Goal: Transaction & Acquisition: Book appointment/travel/reservation

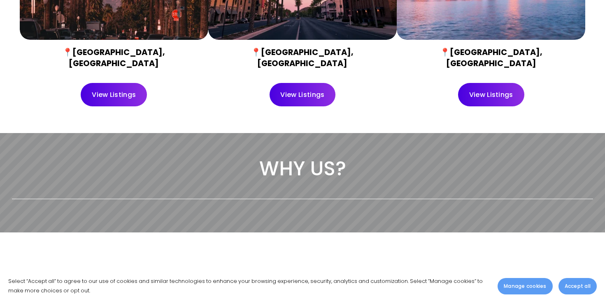
scroll to position [441, 0]
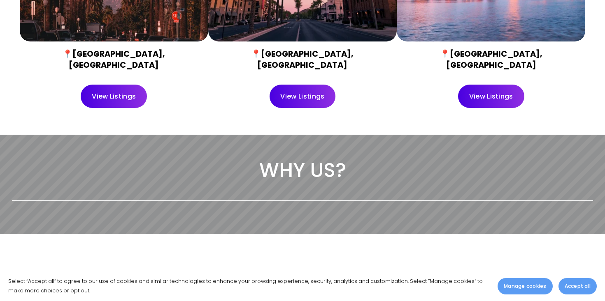
click at [95, 88] on link "View Listings" at bounding box center [114, 96] width 66 height 23
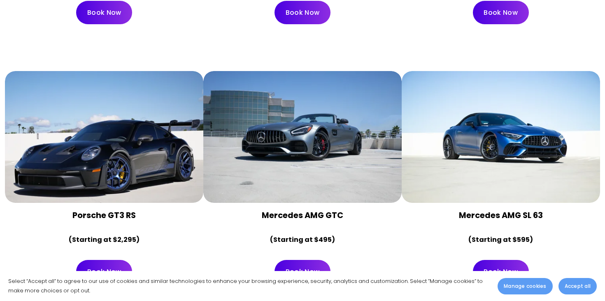
scroll to position [1405, 0]
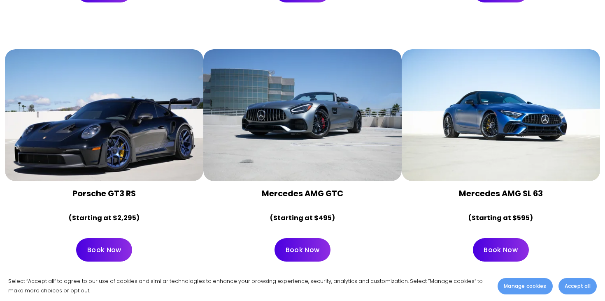
click at [331, 133] on div at bounding box center [302, 115] width 198 height 132
click at [299, 239] on link "Book Now" at bounding box center [302, 250] width 56 height 23
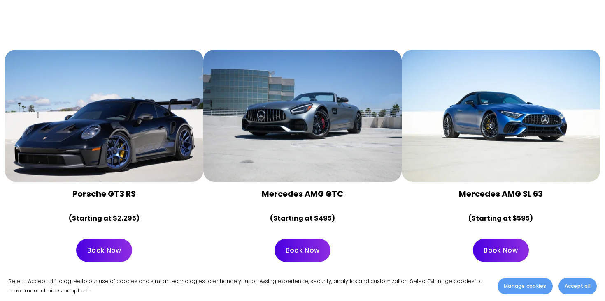
scroll to position [1402, 0]
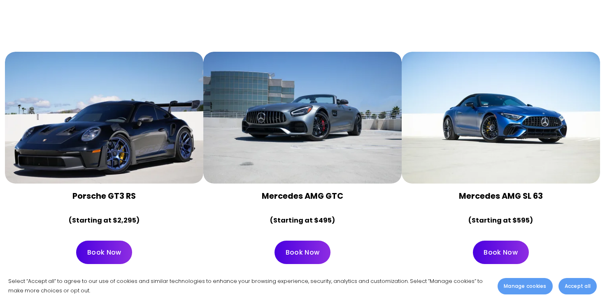
click at [288, 147] on div at bounding box center [302, 118] width 198 height 132
drag, startPoint x: 288, startPoint y: 147, endPoint x: 292, endPoint y: 189, distance: 42.1
click at [288, 148] on div at bounding box center [302, 118] width 198 height 132
click at [317, 106] on div at bounding box center [302, 118] width 198 height 132
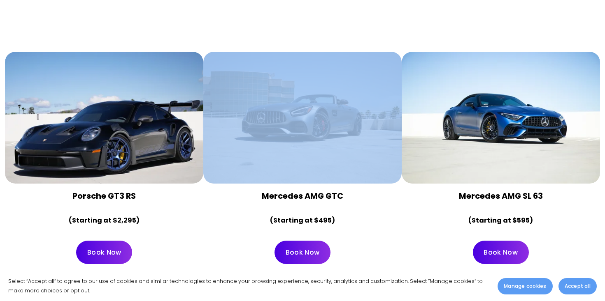
click at [317, 106] on div at bounding box center [302, 118] width 198 height 132
click at [304, 145] on div at bounding box center [302, 118] width 198 height 132
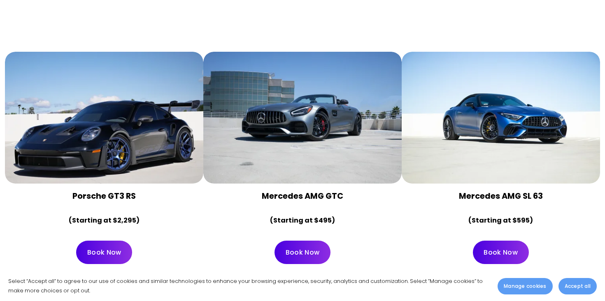
click at [304, 145] on div at bounding box center [302, 118] width 198 height 132
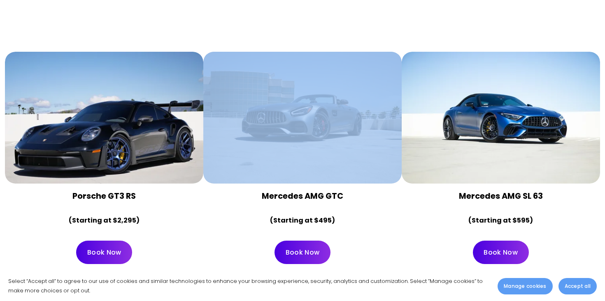
click at [304, 145] on div at bounding box center [302, 118] width 198 height 132
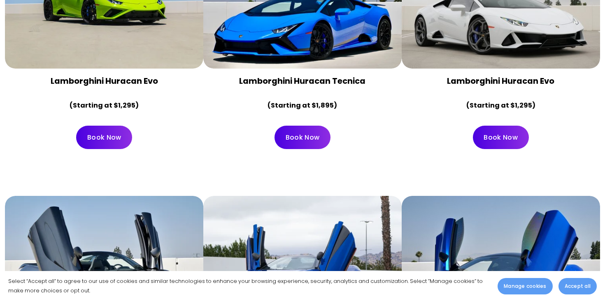
scroll to position [738, 0]
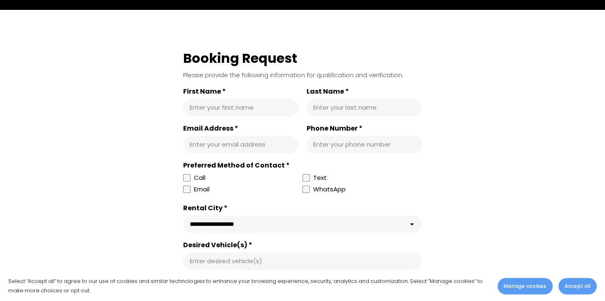
scroll to position [1281, 0]
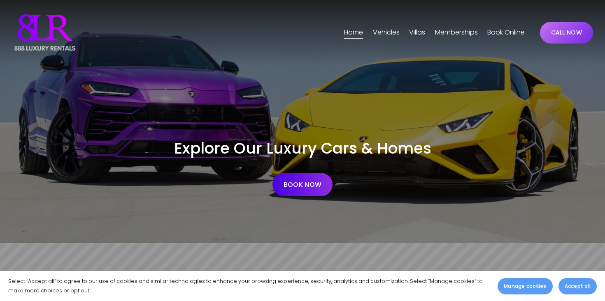
click at [0, 0] on span "[GEOGRAPHIC_DATA]" at bounding box center [0, 0] width 0 height 0
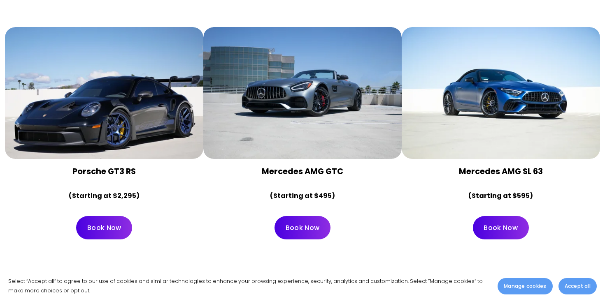
scroll to position [1444, 0]
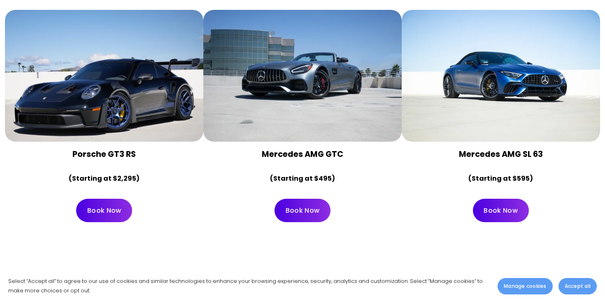
click at [340, 96] on div at bounding box center [302, 76] width 198 height 132
click at [310, 201] on div "Book Now" at bounding box center [302, 210] width 198 height 37
click at [307, 199] on link "Book Now" at bounding box center [302, 210] width 56 height 23
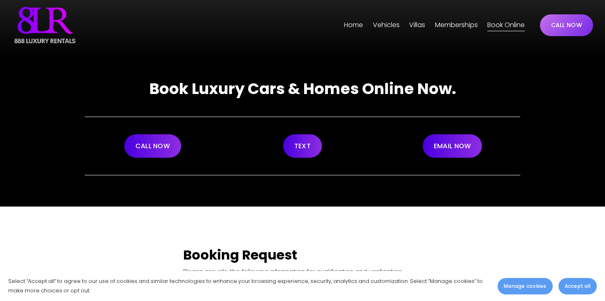
scroll to position [3, 0]
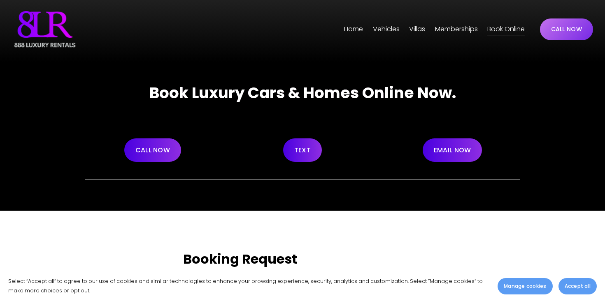
click at [146, 151] on link "CALL NOW" at bounding box center [152, 150] width 57 height 23
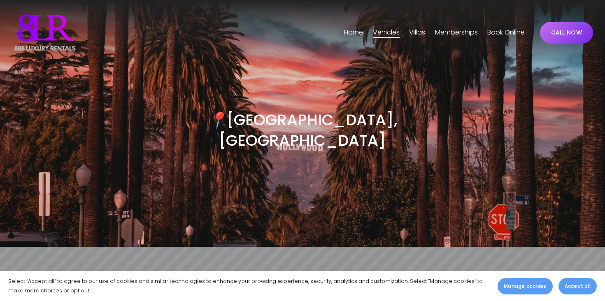
click at [556, 33] on link "CALL NOW" at bounding box center [566, 33] width 53 height 22
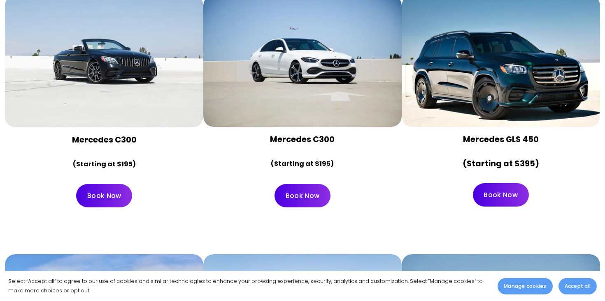
scroll to position [3692, 0]
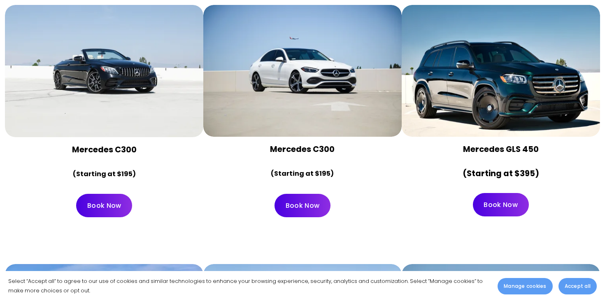
click at [110, 194] on link "Book Now" at bounding box center [104, 205] width 56 height 23
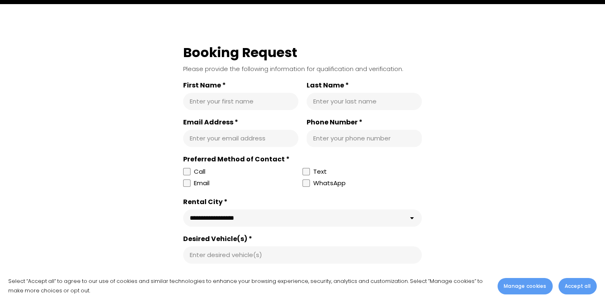
scroll to position [214, 0]
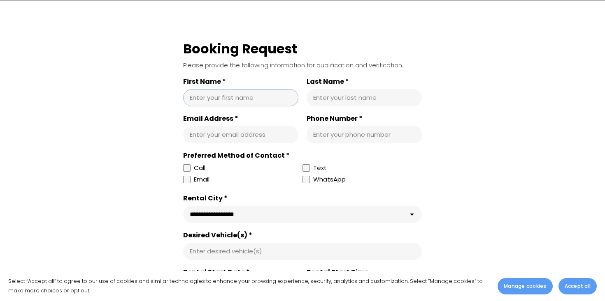
click at [226, 94] on input "First Name *" at bounding box center [241, 98] width 102 height 8
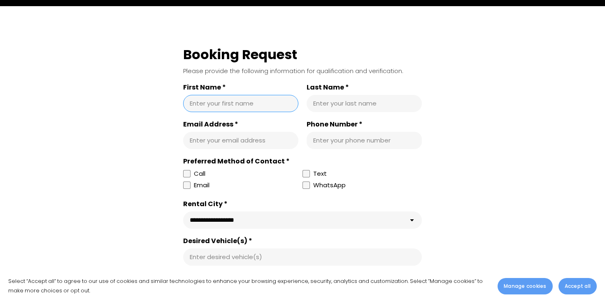
scroll to position [0, 0]
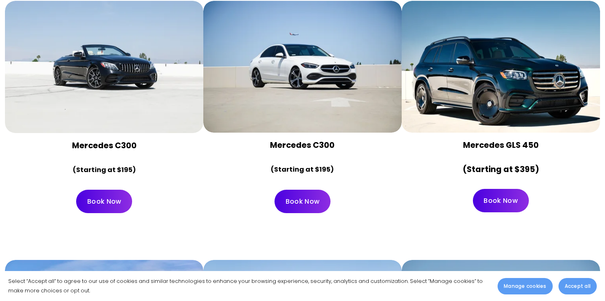
scroll to position [3697, 0]
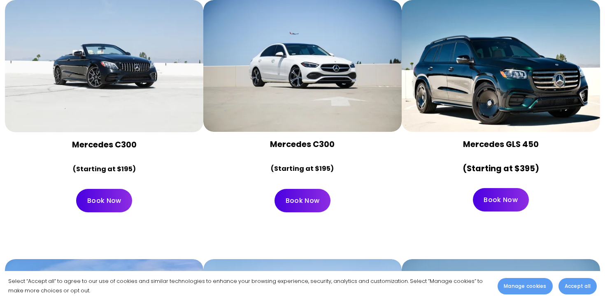
click at [111, 189] on link "Book Now" at bounding box center [104, 200] width 56 height 23
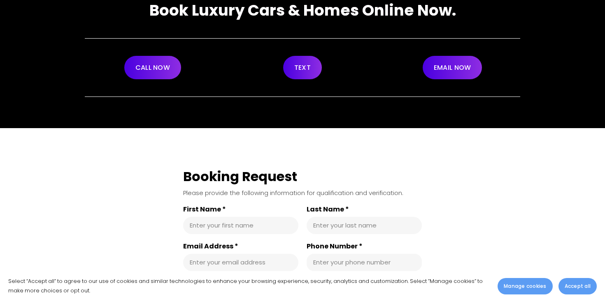
scroll to position [86, 0]
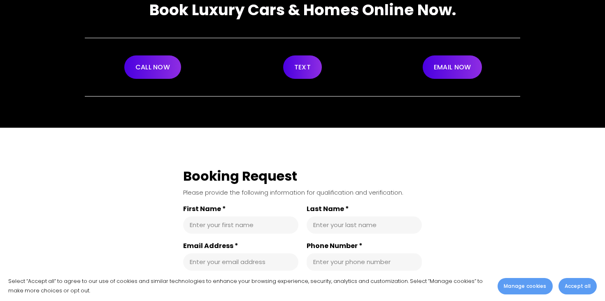
click at [148, 68] on link "CALL NOW" at bounding box center [152, 67] width 57 height 23
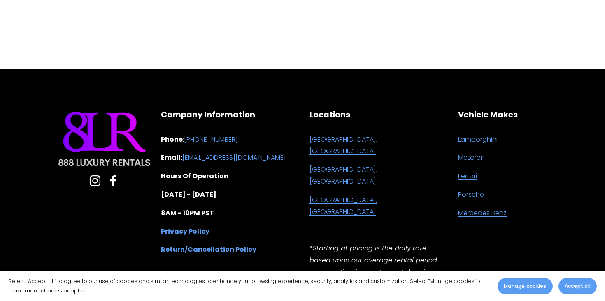
scroll to position [1052, 0]
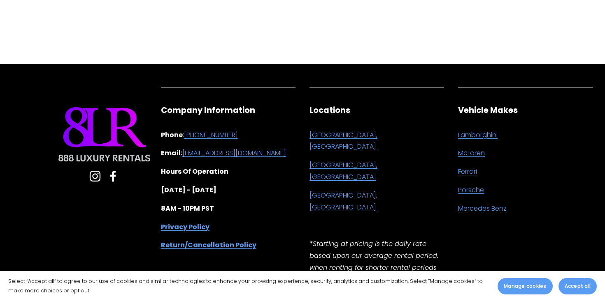
click at [327, 134] on link "[GEOGRAPHIC_DATA], [GEOGRAPHIC_DATA]" at bounding box center [376, 142] width 134 height 24
